Goal: Information Seeking & Learning: Check status

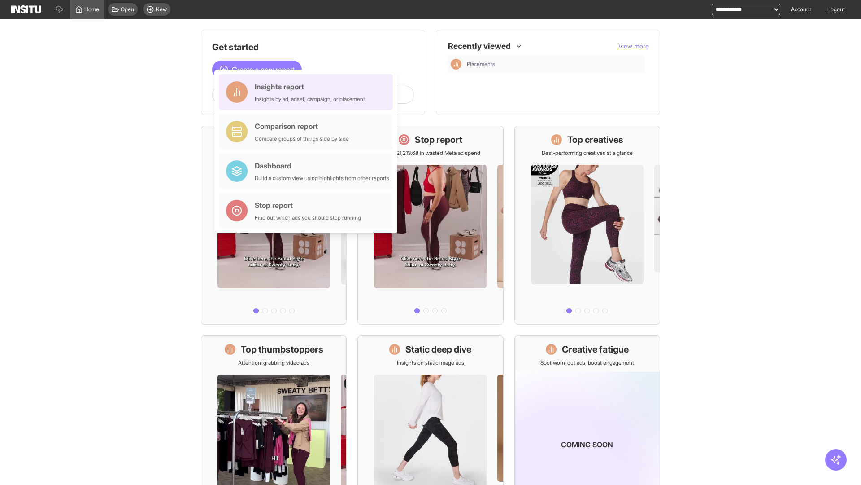
click at [308, 92] on div "Insights report Insights by ad, adset, campaign, or placement" at bounding box center [310, 92] width 110 height 22
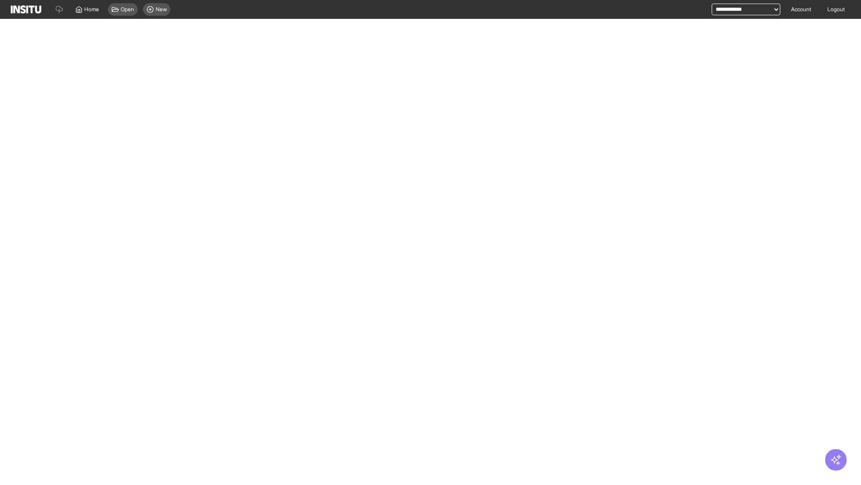
select select "**"
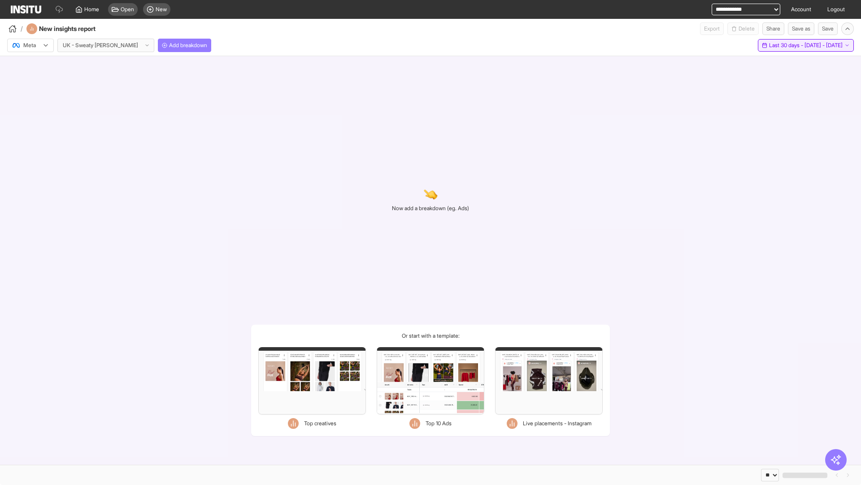
click at [790, 45] on span "Last 30 days - [DATE] - [DATE]" at bounding box center [806, 45] width 74 height 7
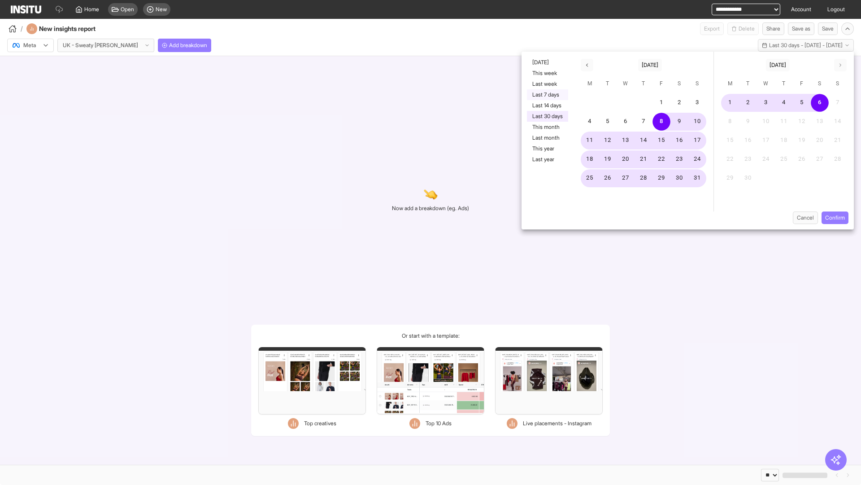
click at [547, 95] on button "Last 7 days" at bounding box center [547, 94] width 41 height 11
